Goal: Task Accomplishment & Management: Manage account settings

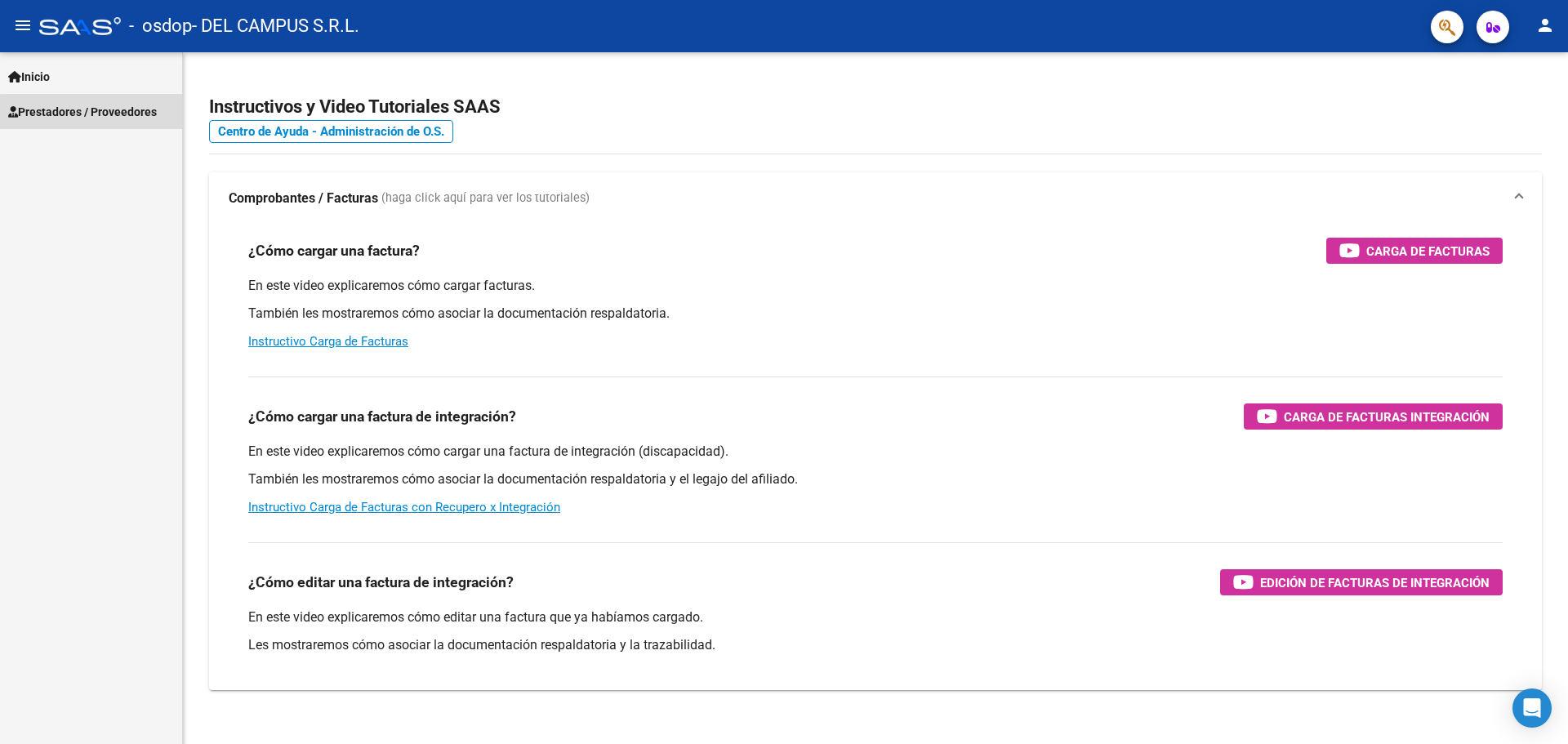
click at [100, 114] on span "Prestadores / Proveedores" at bounding box center [83, 111] width 149 height 18
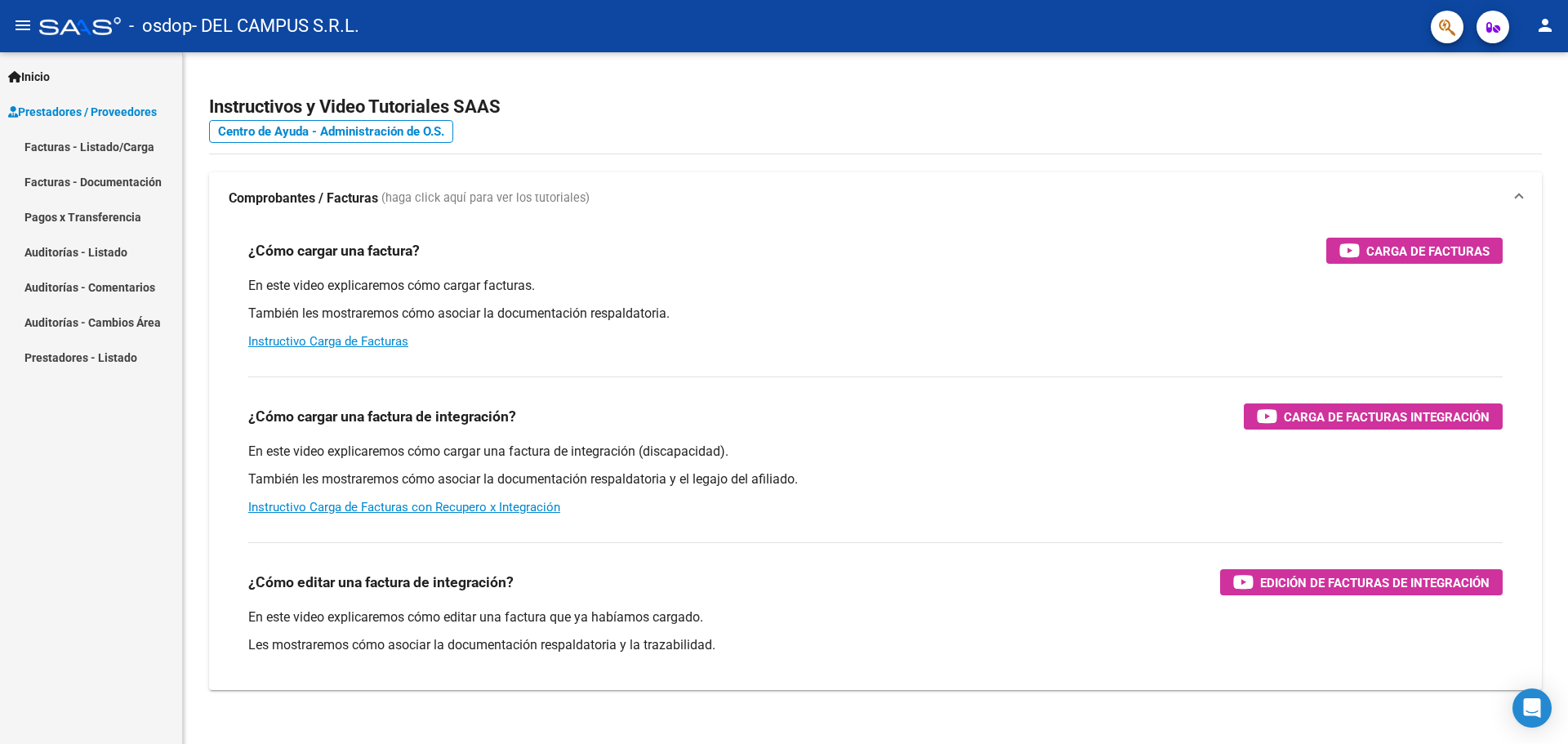
click at [100, 148] on link "Facturas - Listado/Carga" at bounding box center [91, 146] width 182 height 35
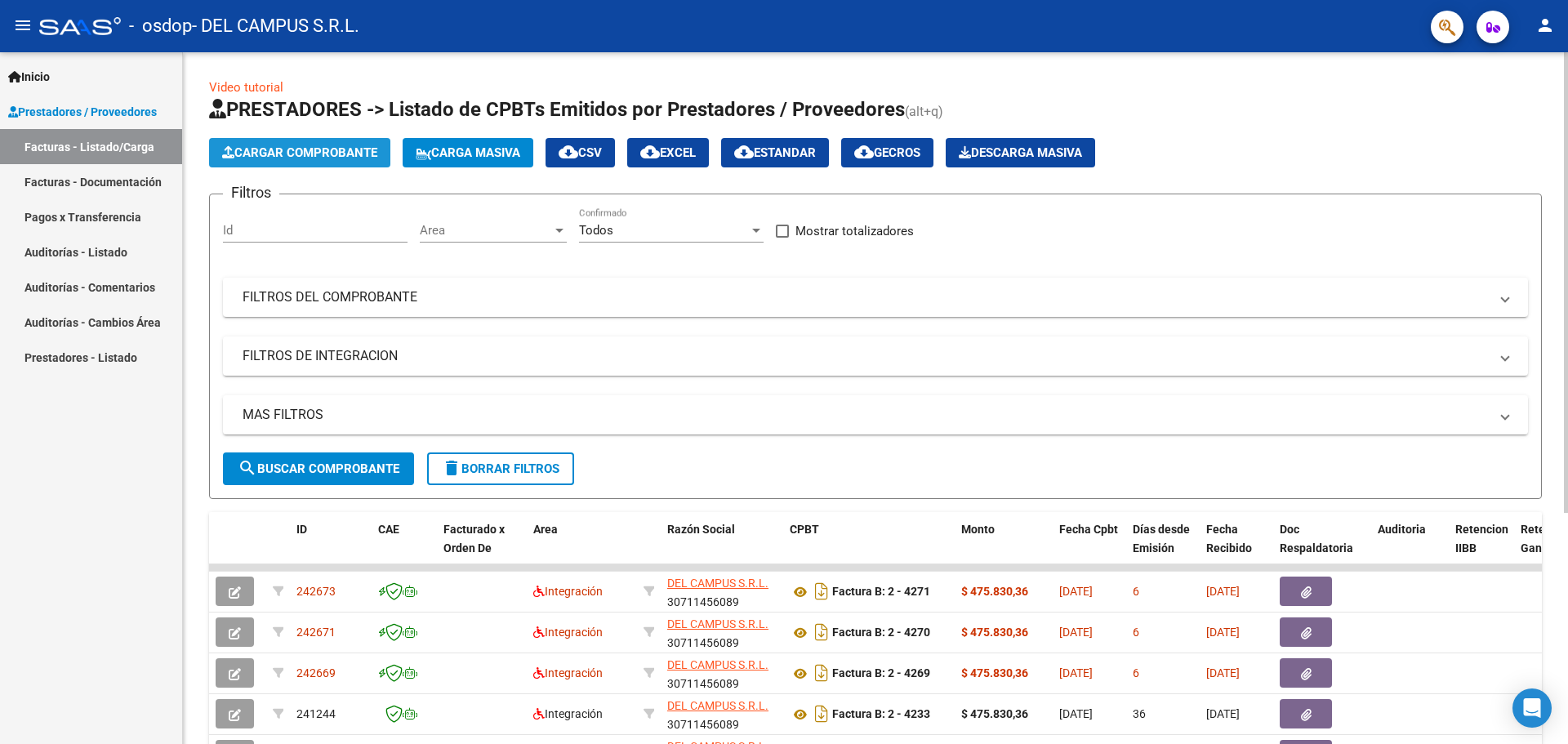
click at [337, 158] on span "Cargar Comprobante" at bounding box center [299, 153] width 155 height 15
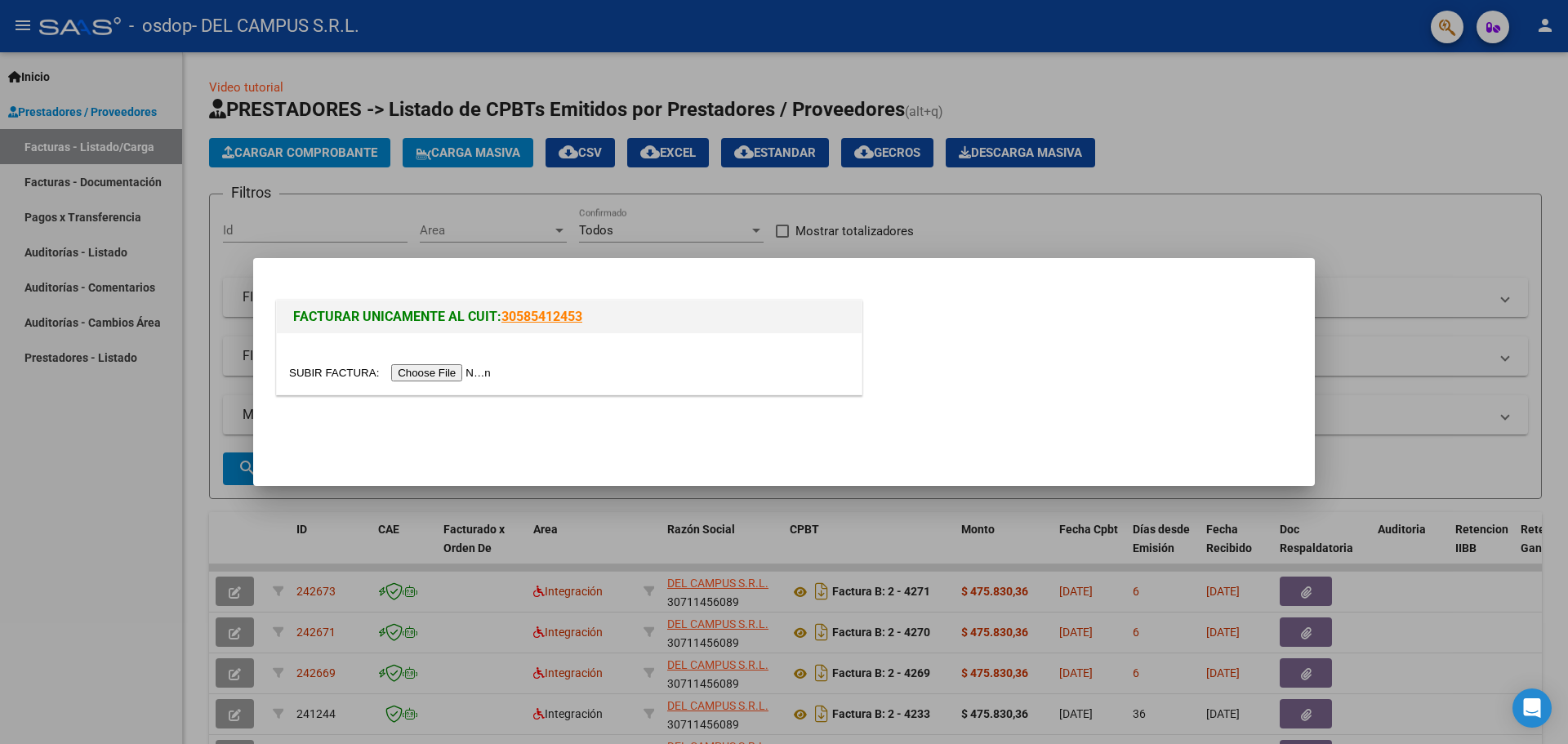
click at [488, 370] on input "file" at bounding box center [392, 372] width 207 height 17
click at [1127, 222] on div at bounding box center [784, 372] width 1568 height 744
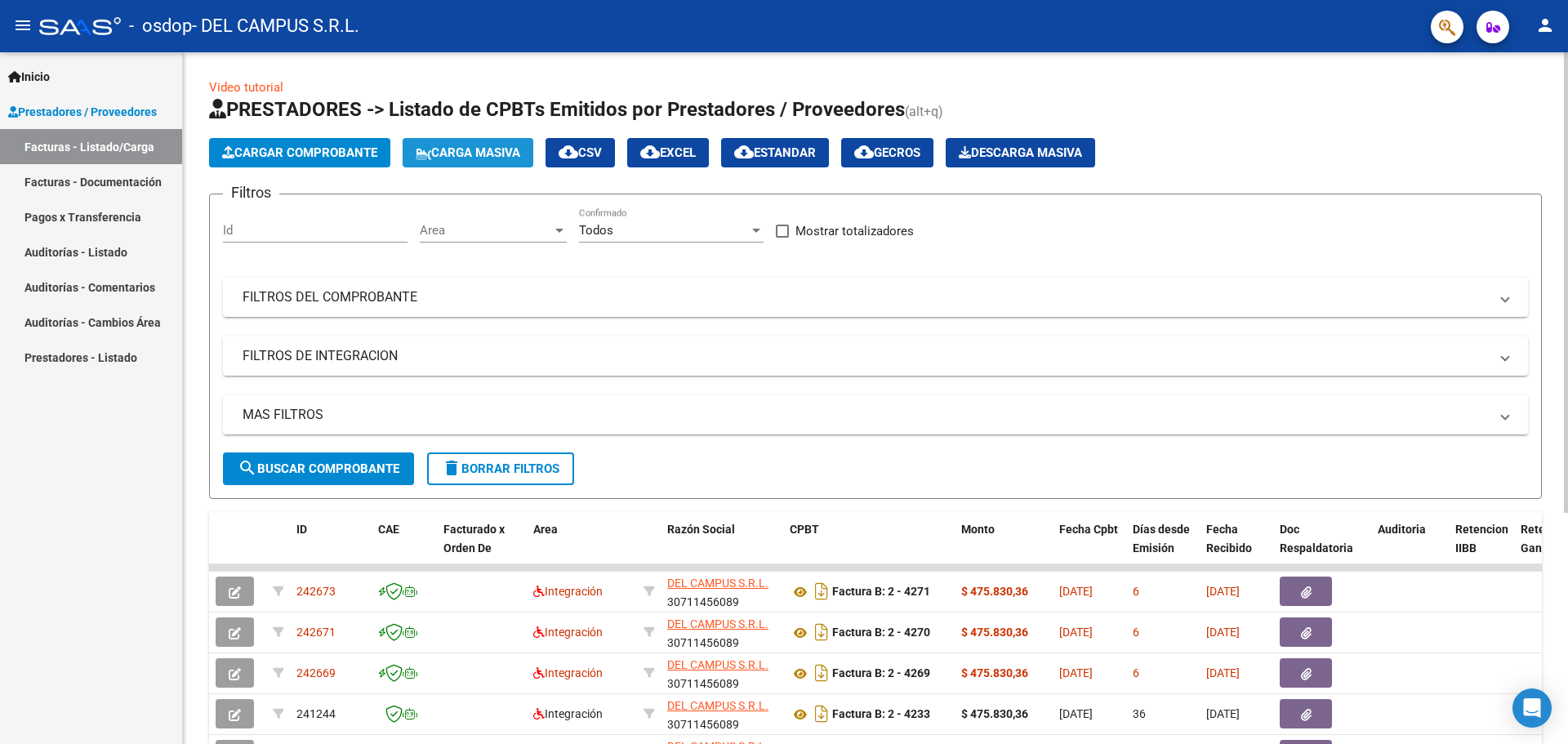
click at [500, 156] on span "Carga Masiva" at bounding box center [467, 153] width 104 height 15
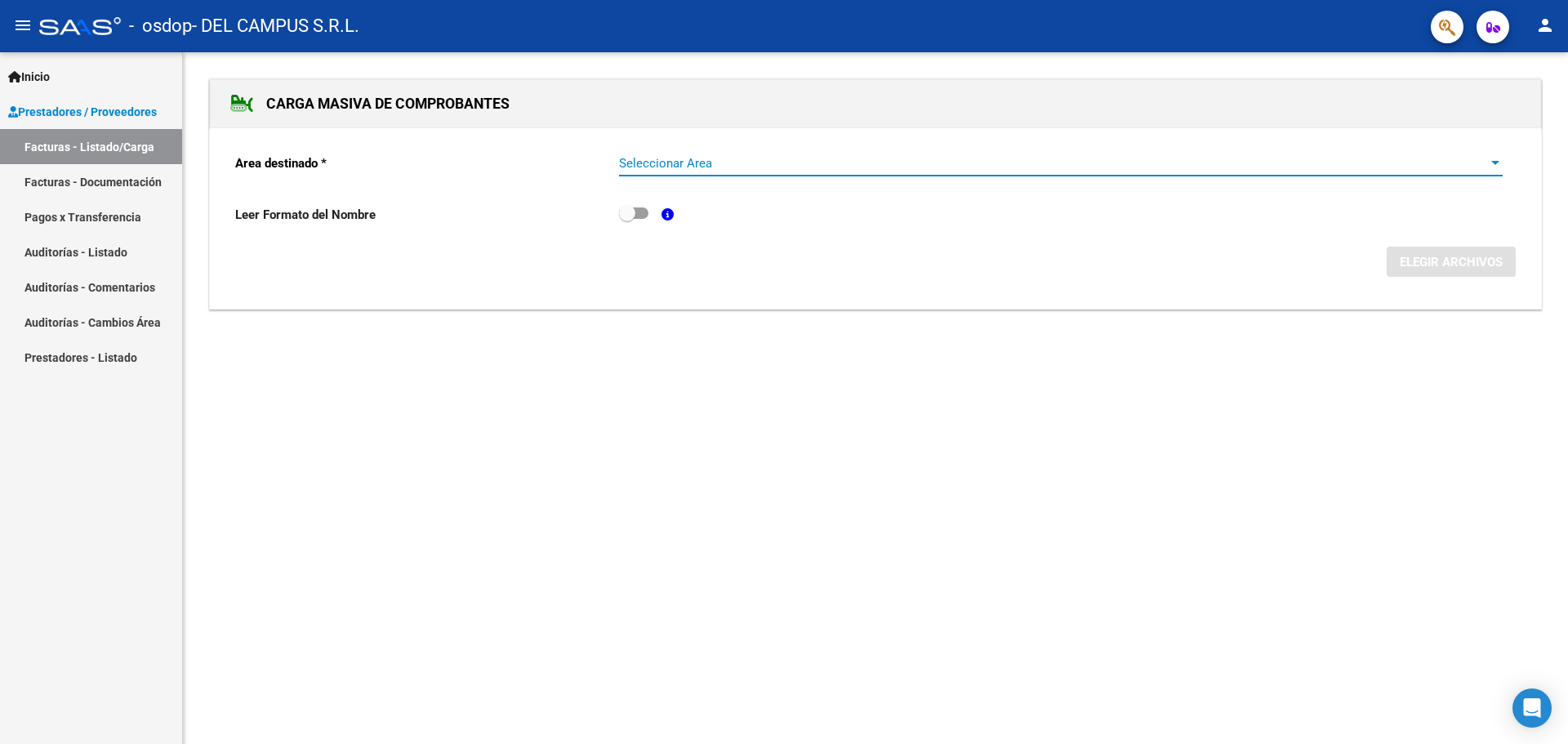
click at [694, 166] on span "Seleccionar Area" at bounding box center [1053, 164] width 869 height 15
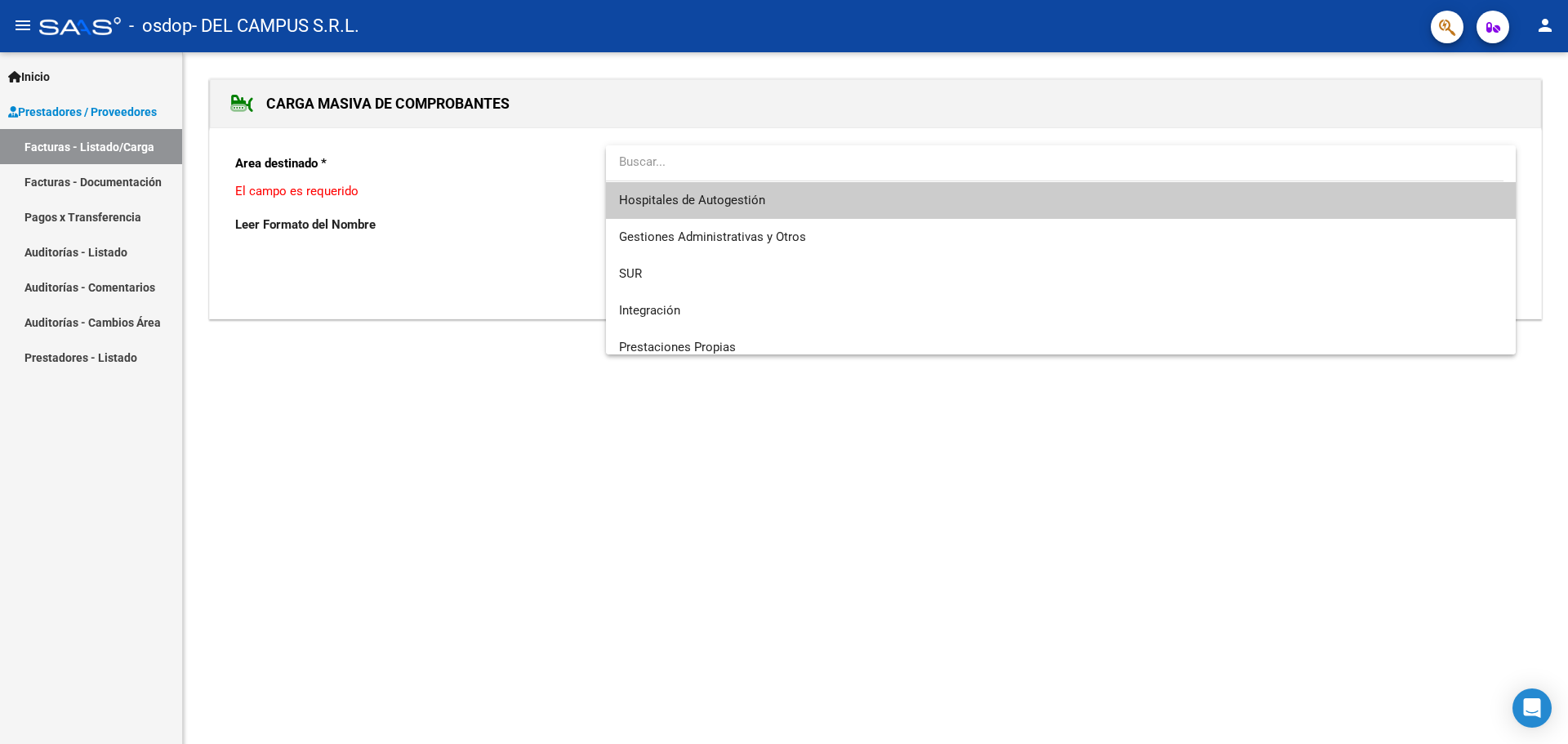
click at [270, 375] on div at bounding box center [784, 372] width 1568 height 744
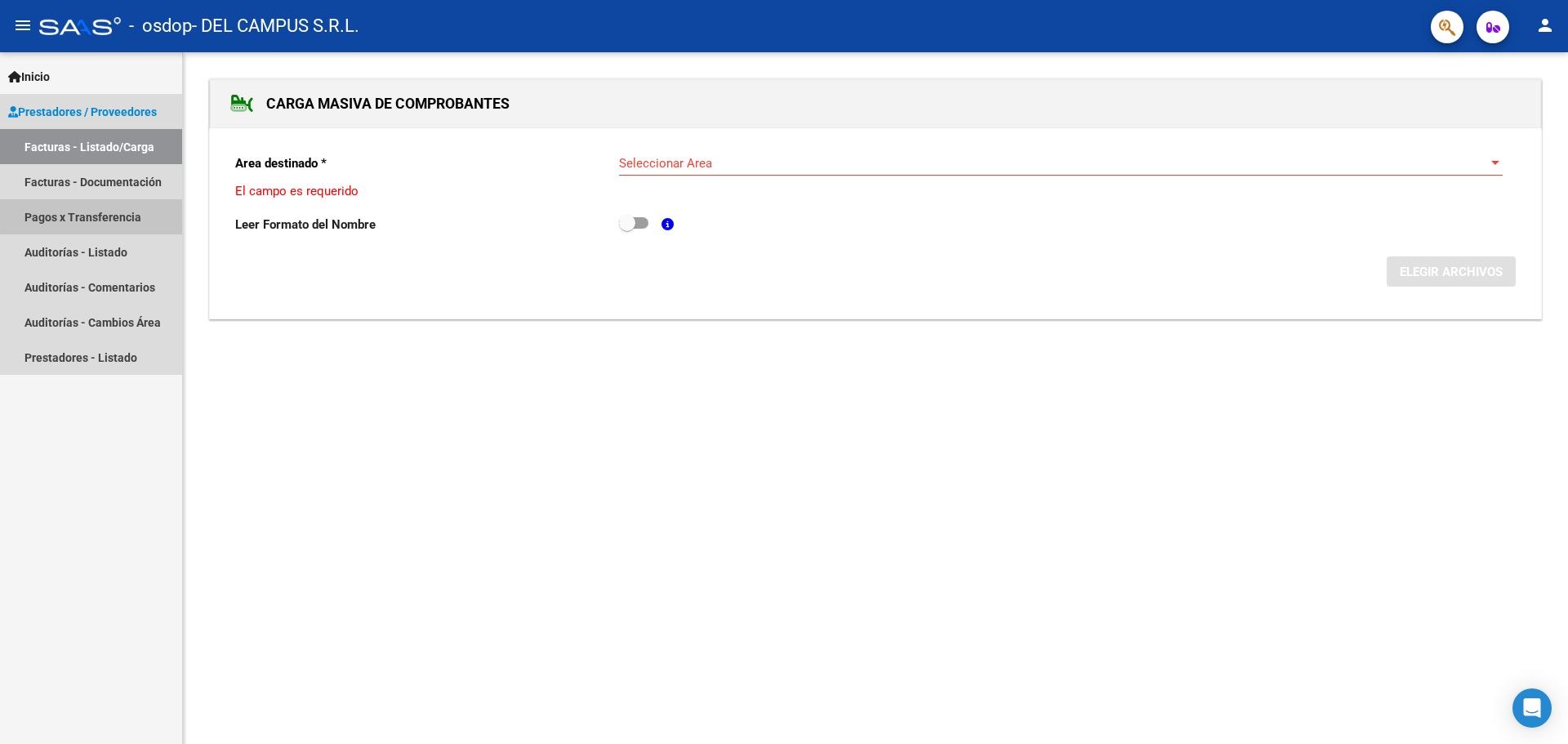
click at [102, 211] on link "Pagos x Transferencia" at bounding box center [91, 216] width 182 height 35
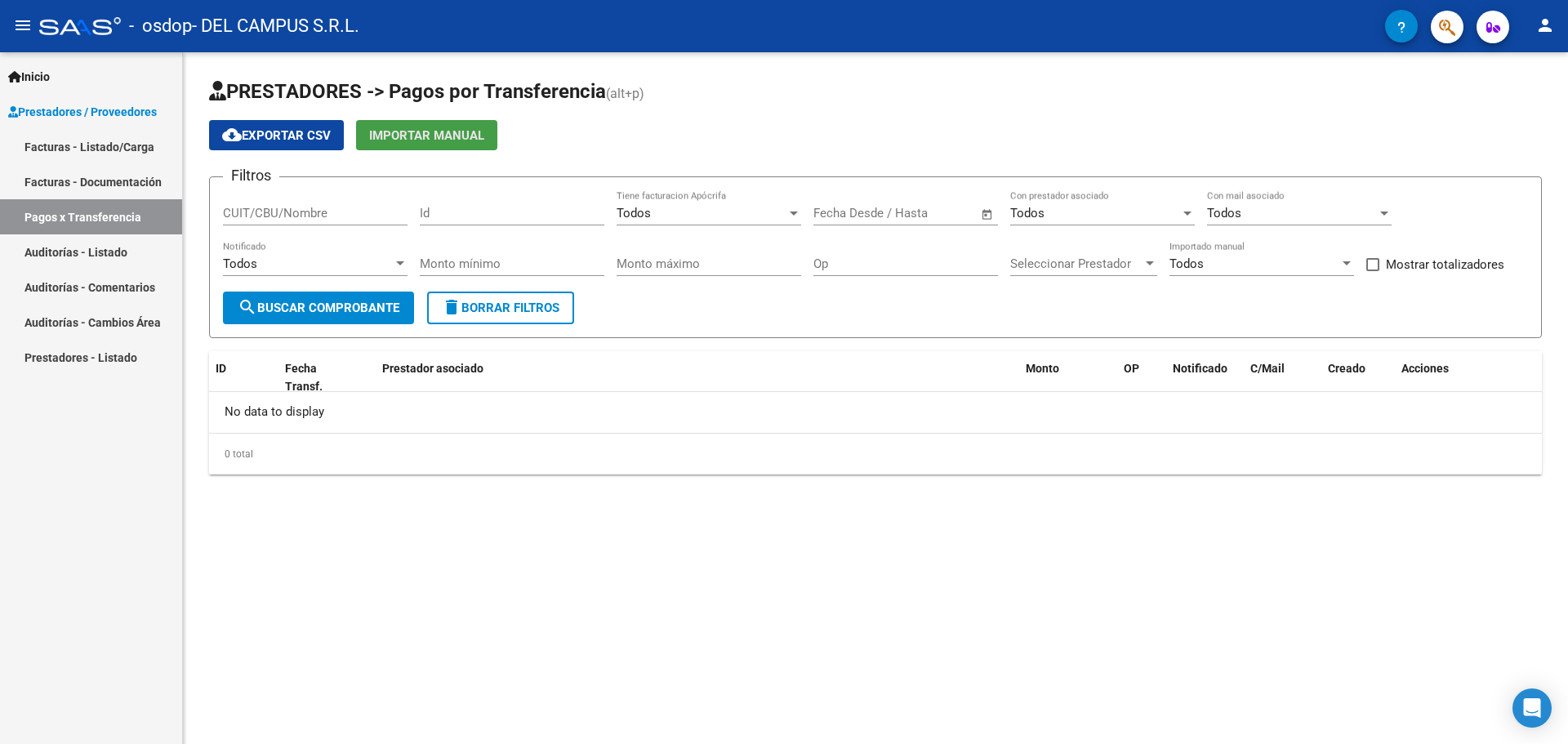
click at [452, 139] on span "Importar Manual" at bounding box center [426, 135] width 115 height 15
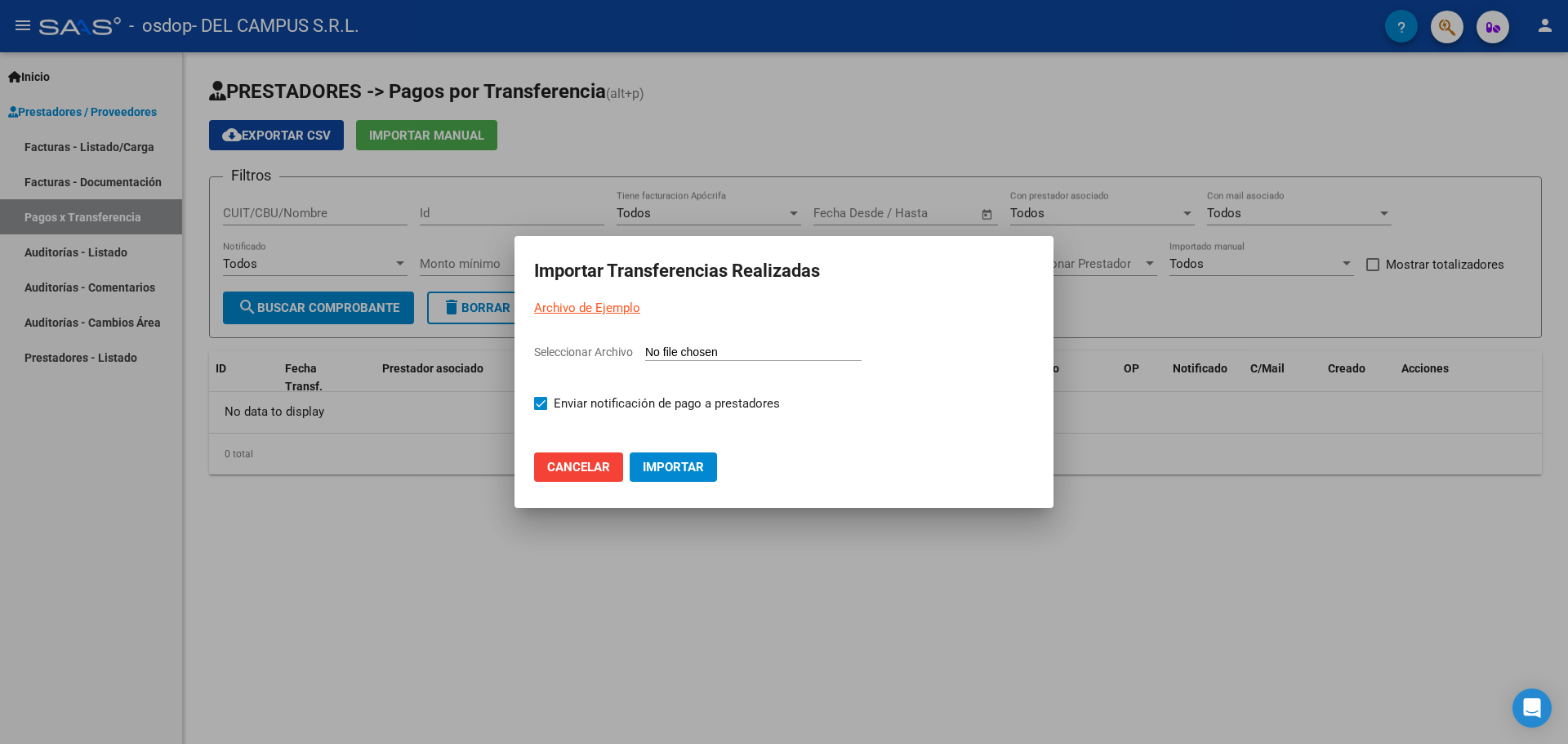
click at [320, 140] on div at bounding box center [784, 372] width 1568 height 744
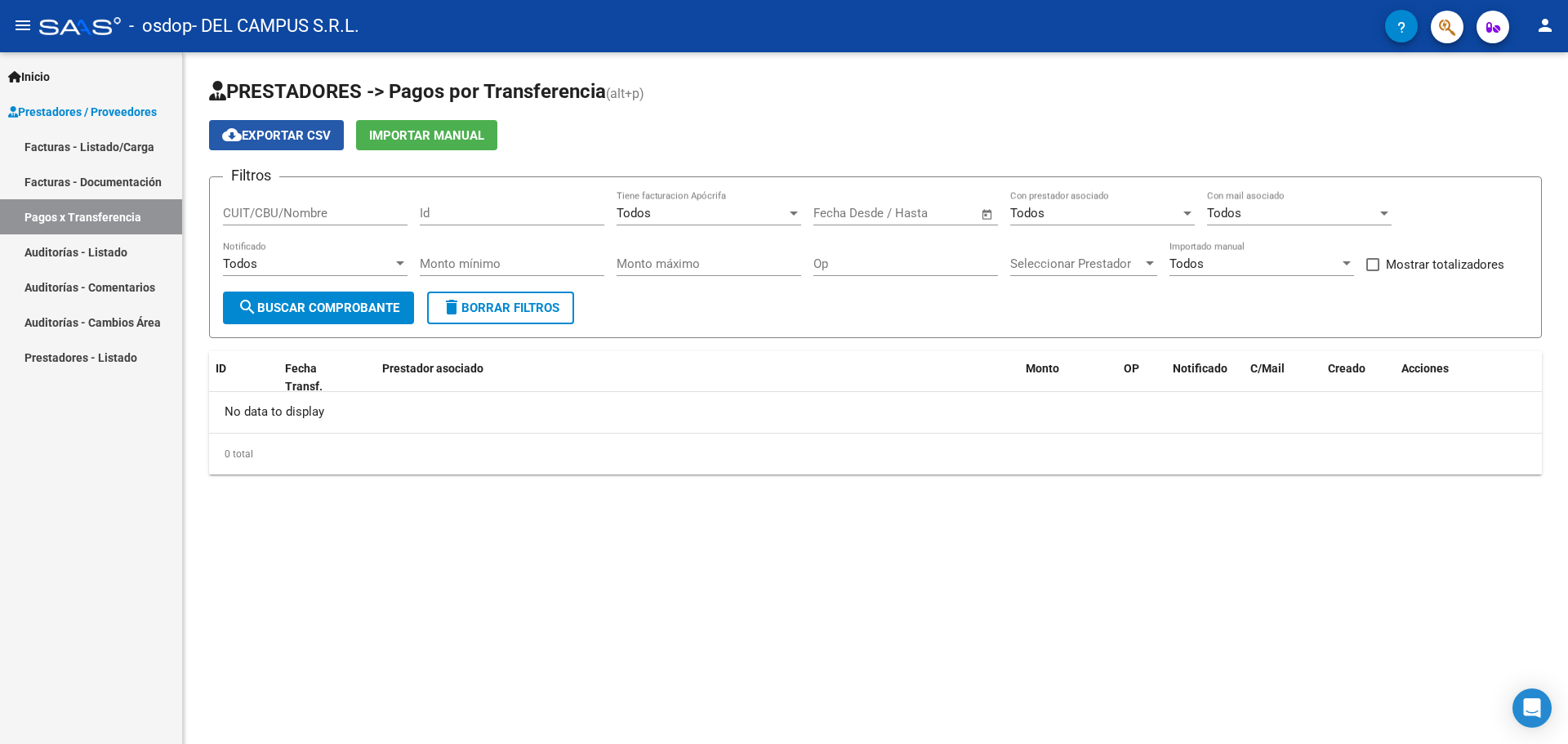
click at [319, 139] on span "cloud_download Exportar CSV" at bounding box center [276, 135] width 108 height 15
click at [343, 308] on span "search Buscar Comprobante" at bounding box center [319, 308] width 162 height 15
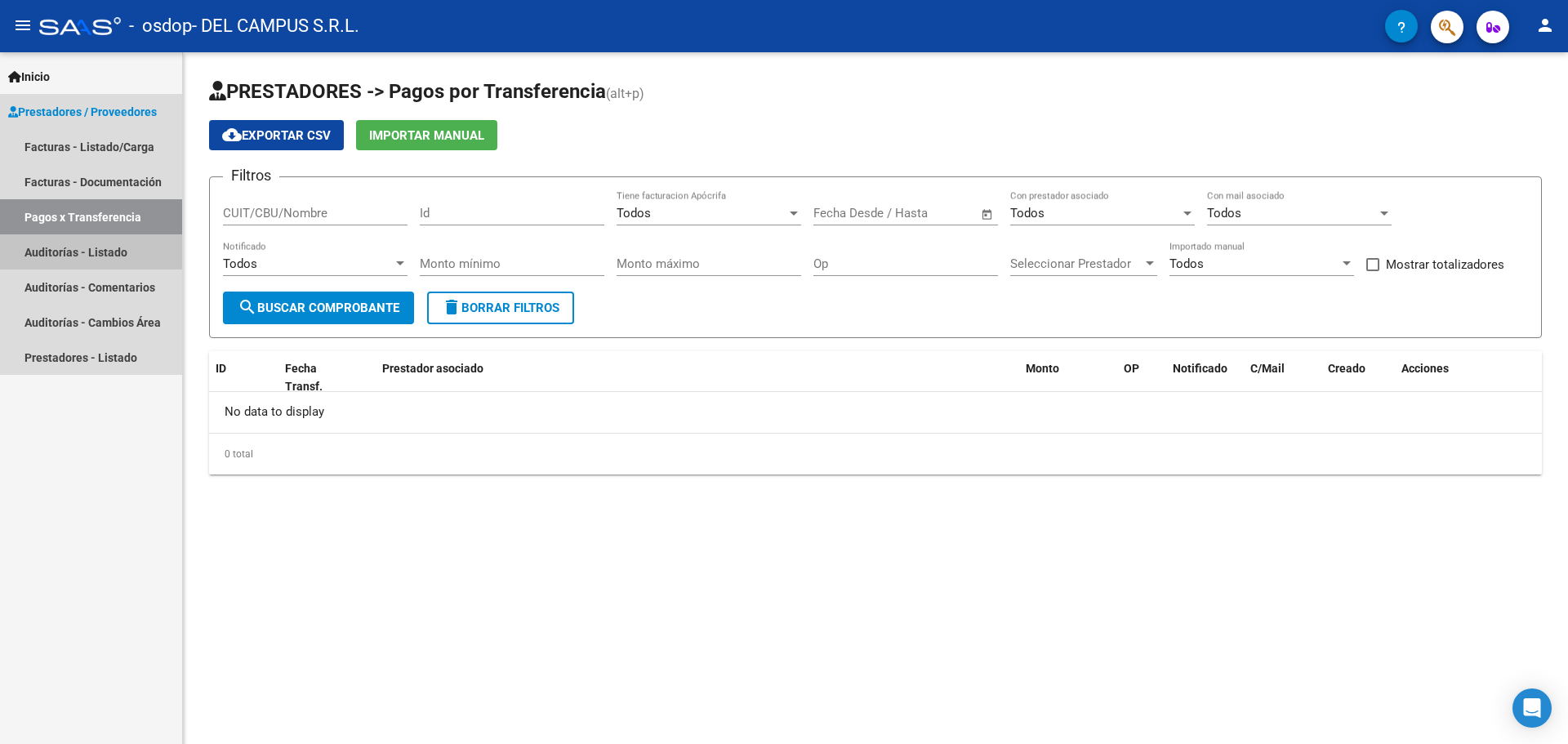
click at [103, 252] on link "Auditorías - Listado" at bounding box center [91, 251] width 182 height 35
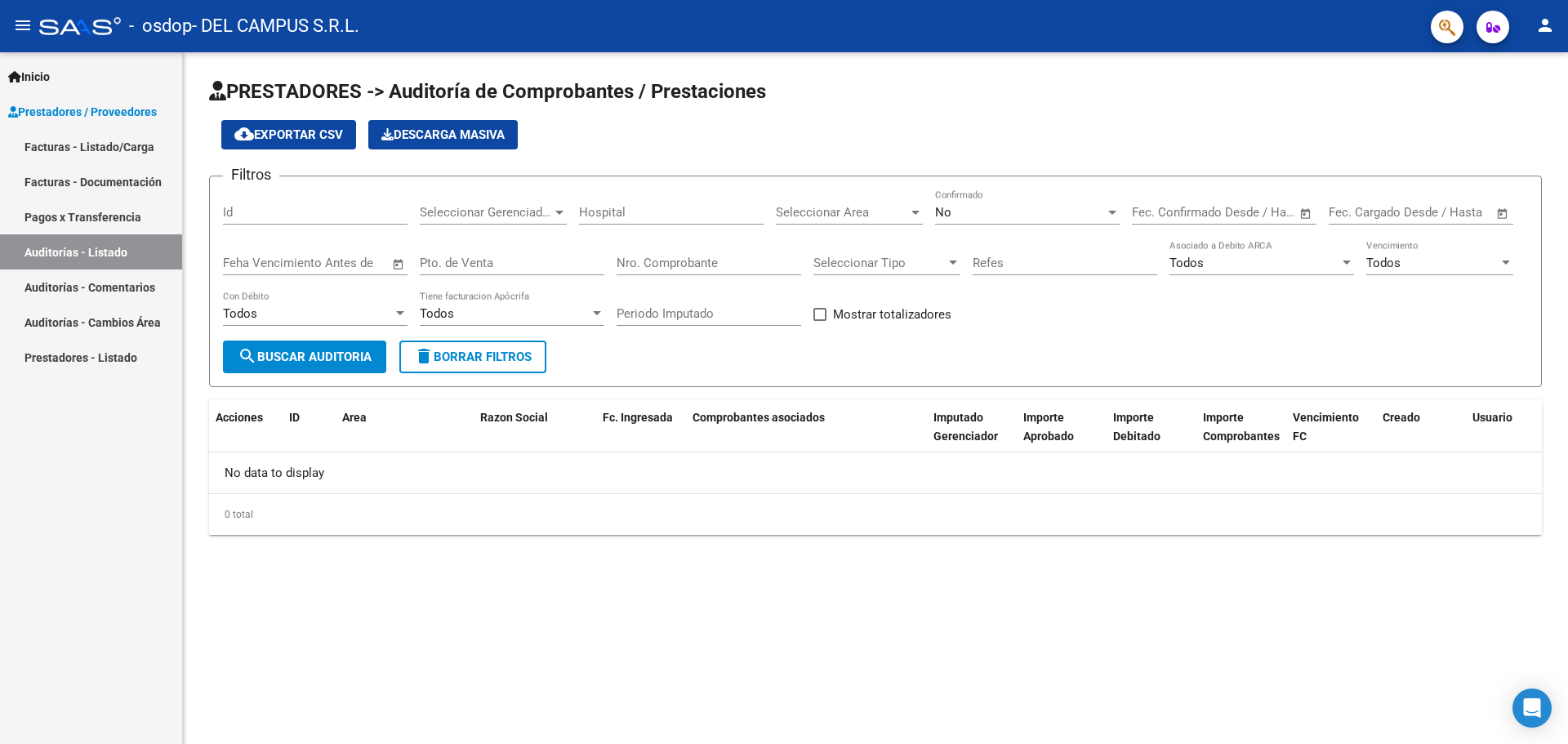
click at [327, 356] on span "search Buscar Auditoria" at bounding box center [305, 357] width 134 height 15
